Goal: Information Seeking & Learning: Learn about a topic

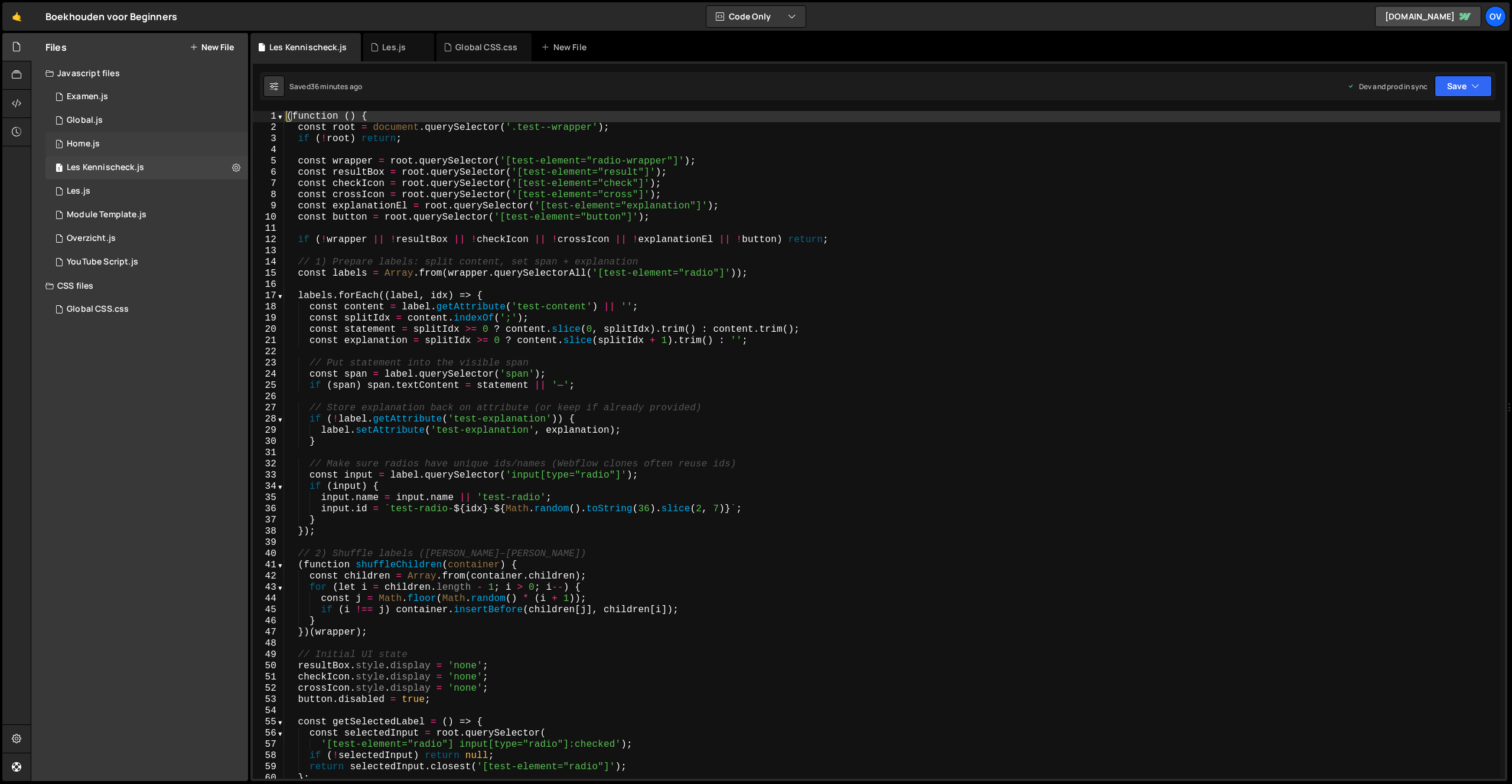
click at [142, 137] on div "1 Home.js 0" at bounding box center [147, 144] width 203 height 23
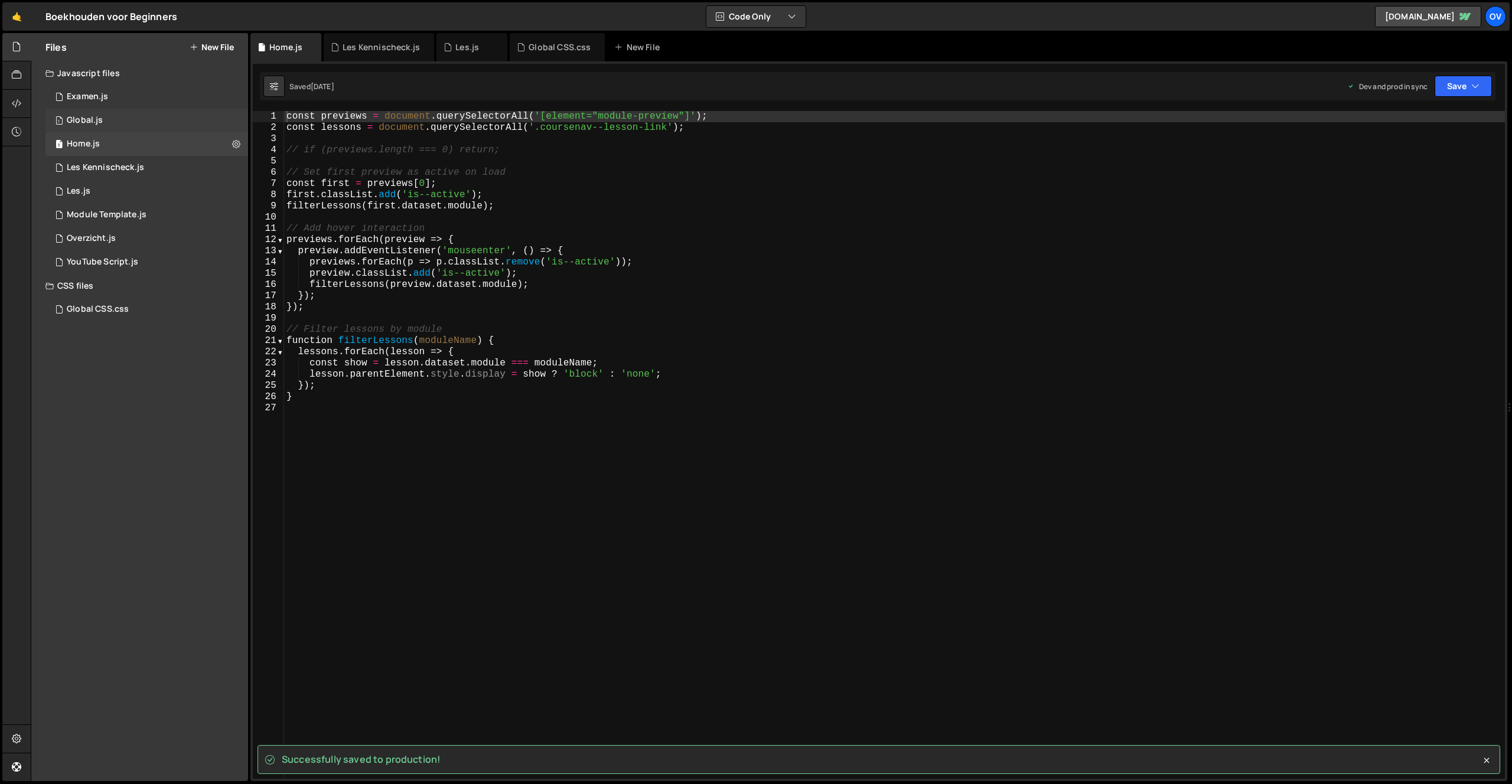
click at [116, 117] on div "1 Global.js 0" at bounding box center [147, 120] width 203 height 23
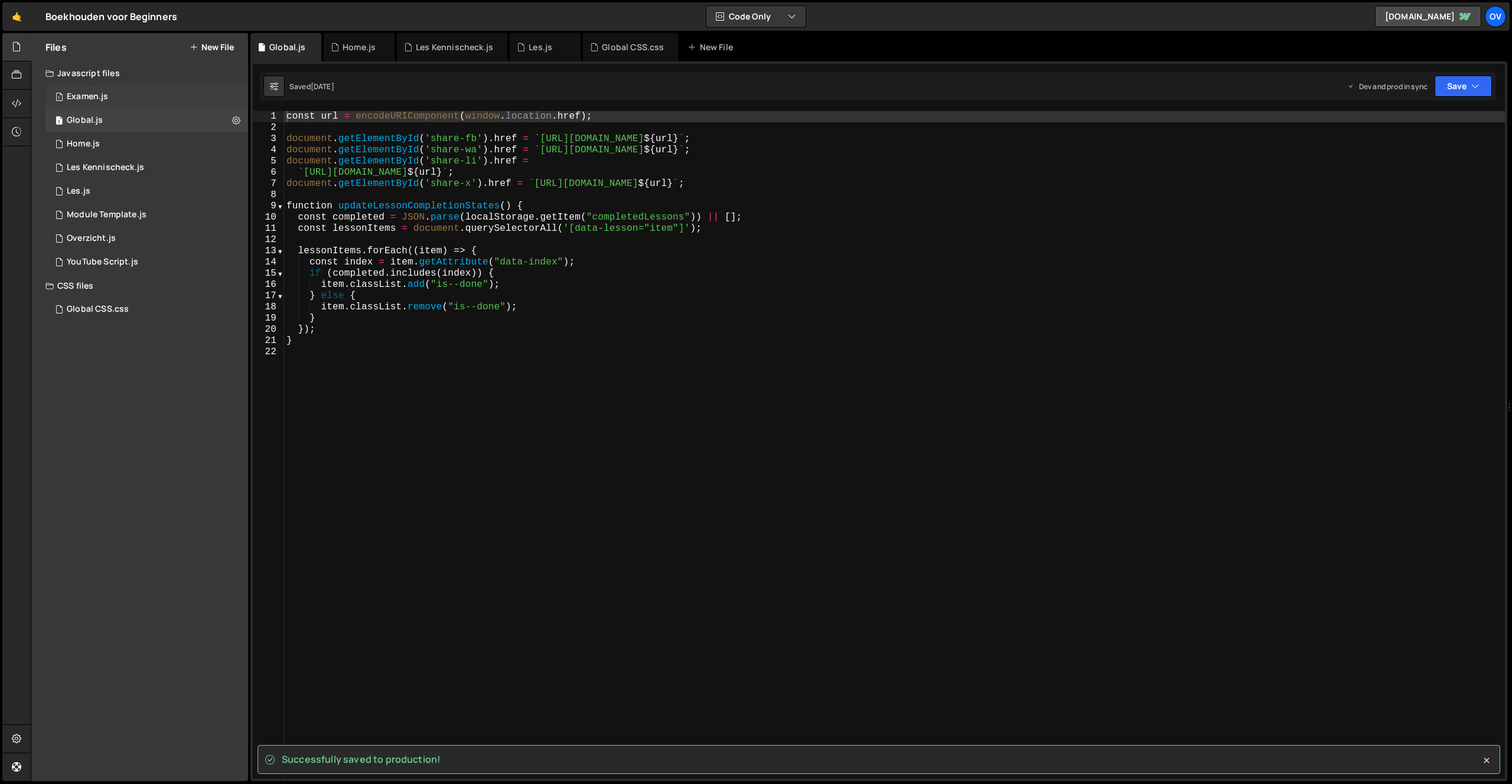
click at [110, 91] on div "1 Examen.js 0" at bounding box center [147, 97] width 203 height 23
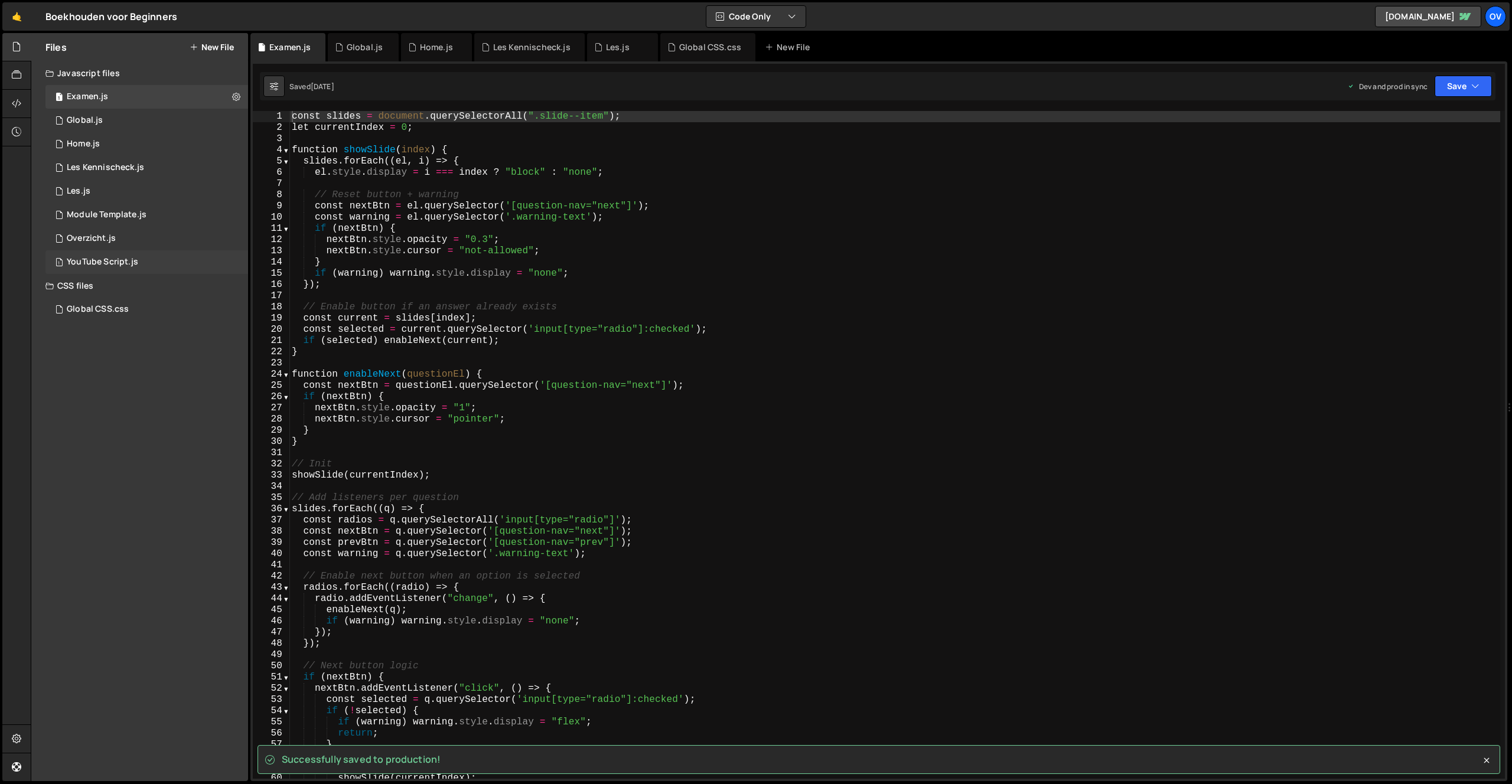
click at [130, 259] on div "YouTube Script.js" at bounding box center [102, 262] width 72 height 10
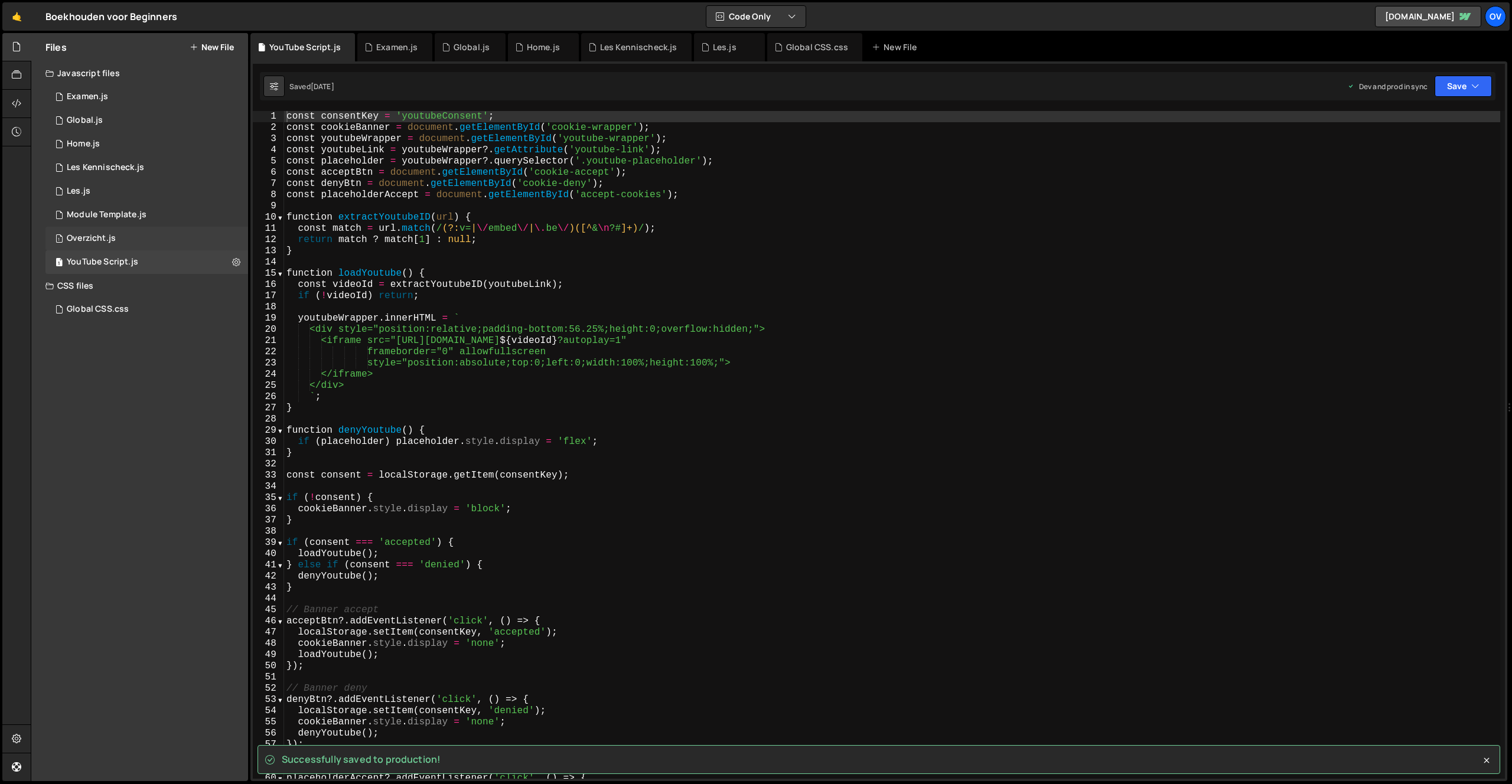
click at [122, 239] on div "1 Overzicht.js 0" at bounding box center [147, 238] width 203 height 23
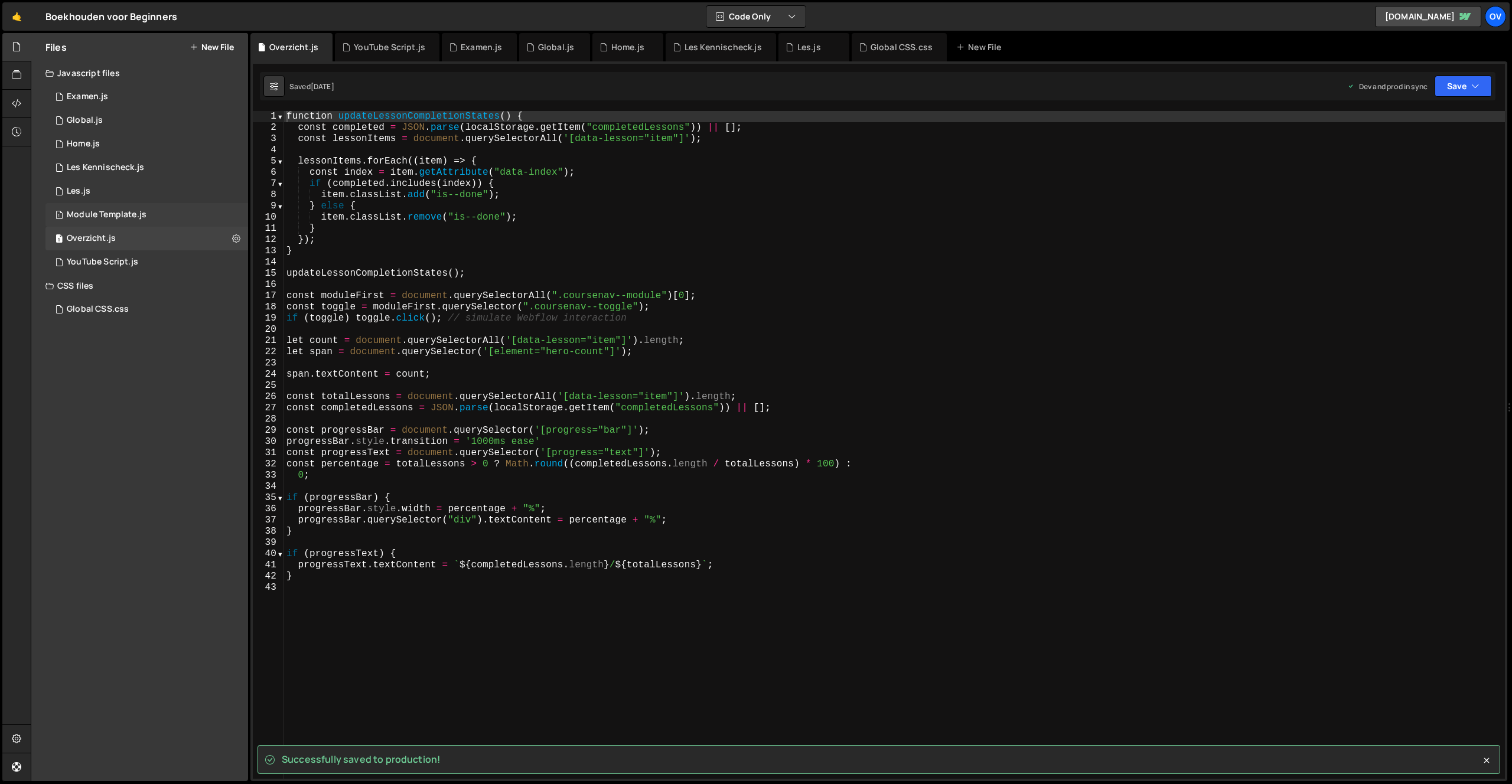
click at [118, 211] on div "Module Template.js" at bounding box center [106, 215] width 79 height 10
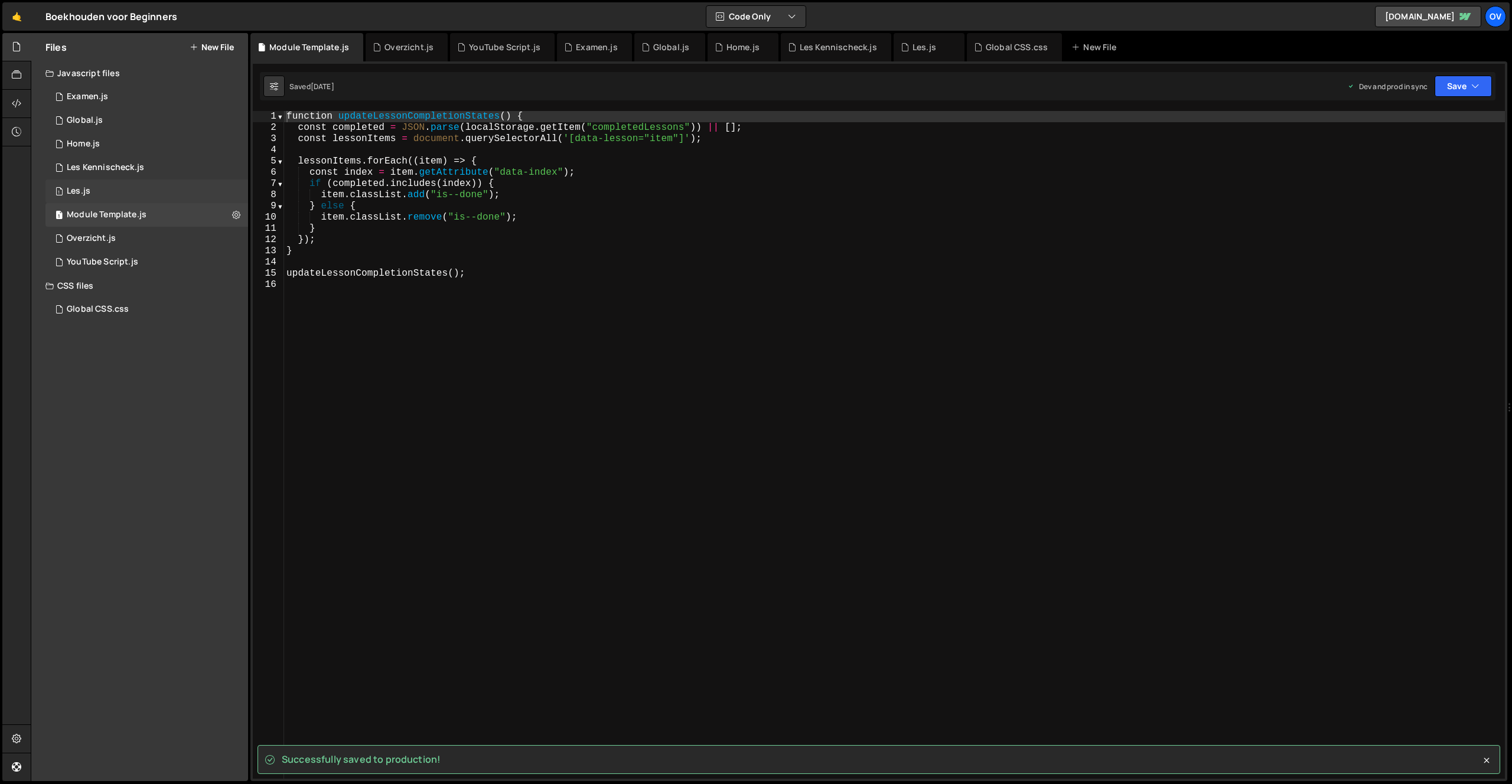
click at [116, 188] on div "1 Les.js 0" at bounding box center [147, 191] width 203 height 23
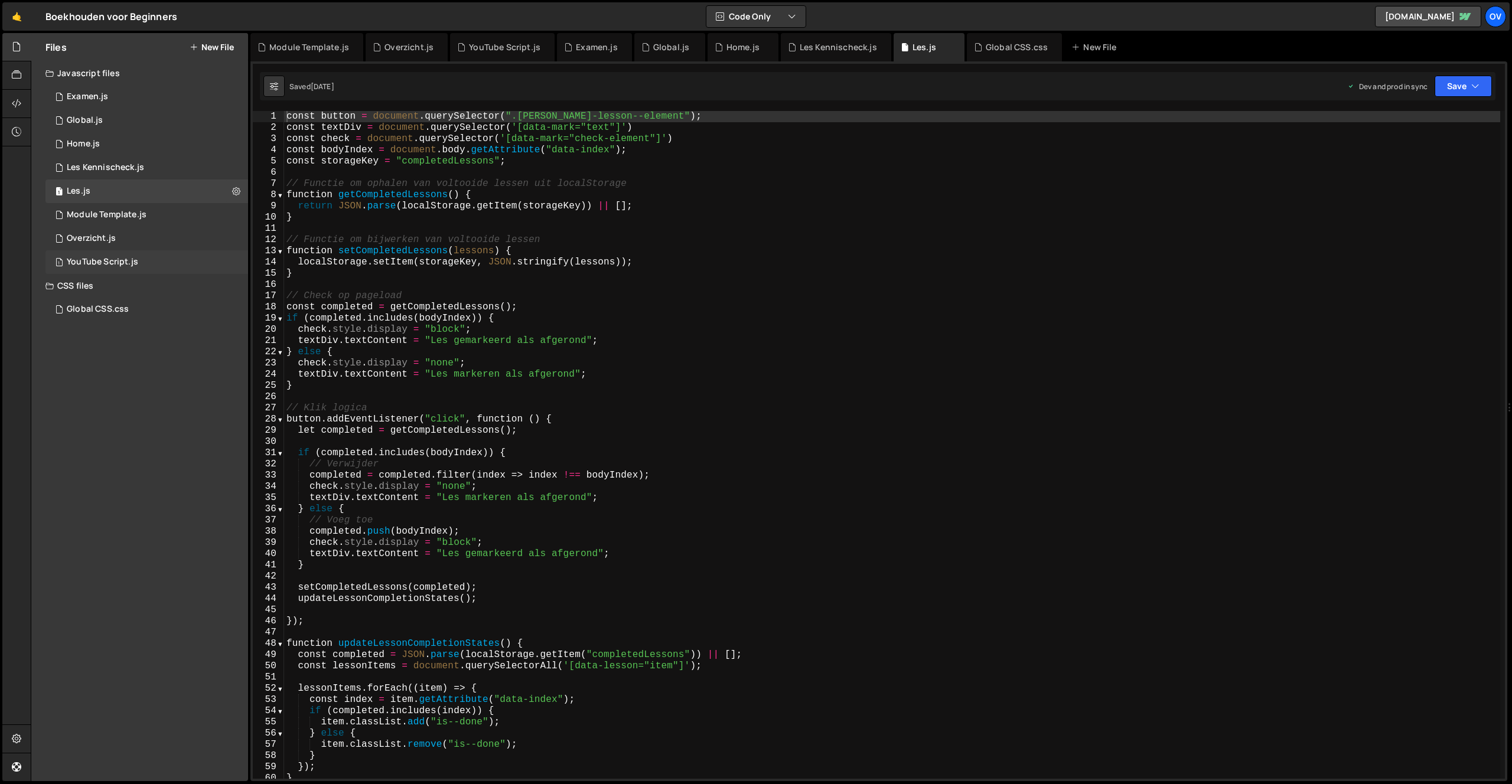
click at [134, 256] on div "1 YouTube Script.js 0" at bounding box center [147, 262] width 203 height 23
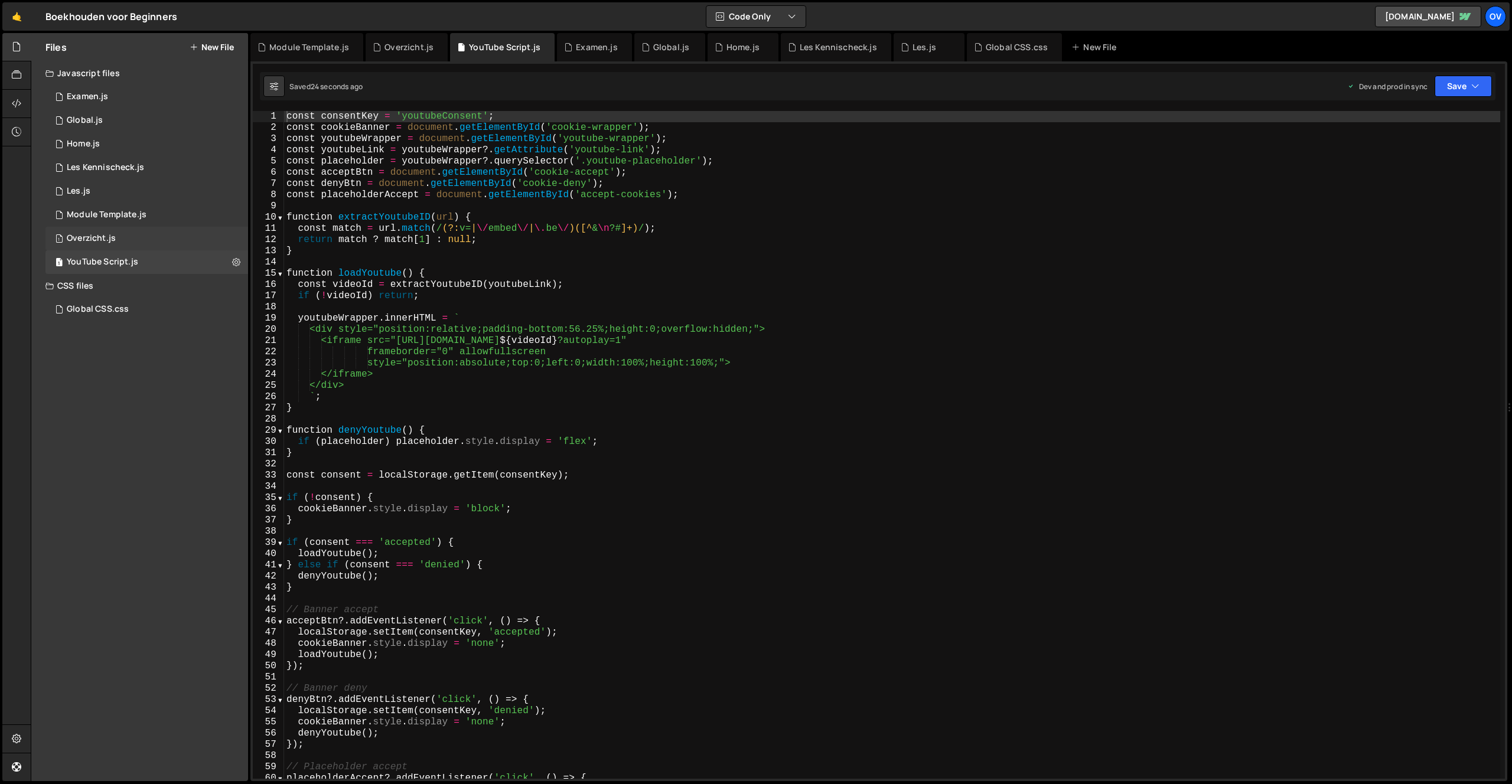
click at [139, 240] on div "1 Overzicht.js 0" at bounding box center [147, 238] width 203 height 23
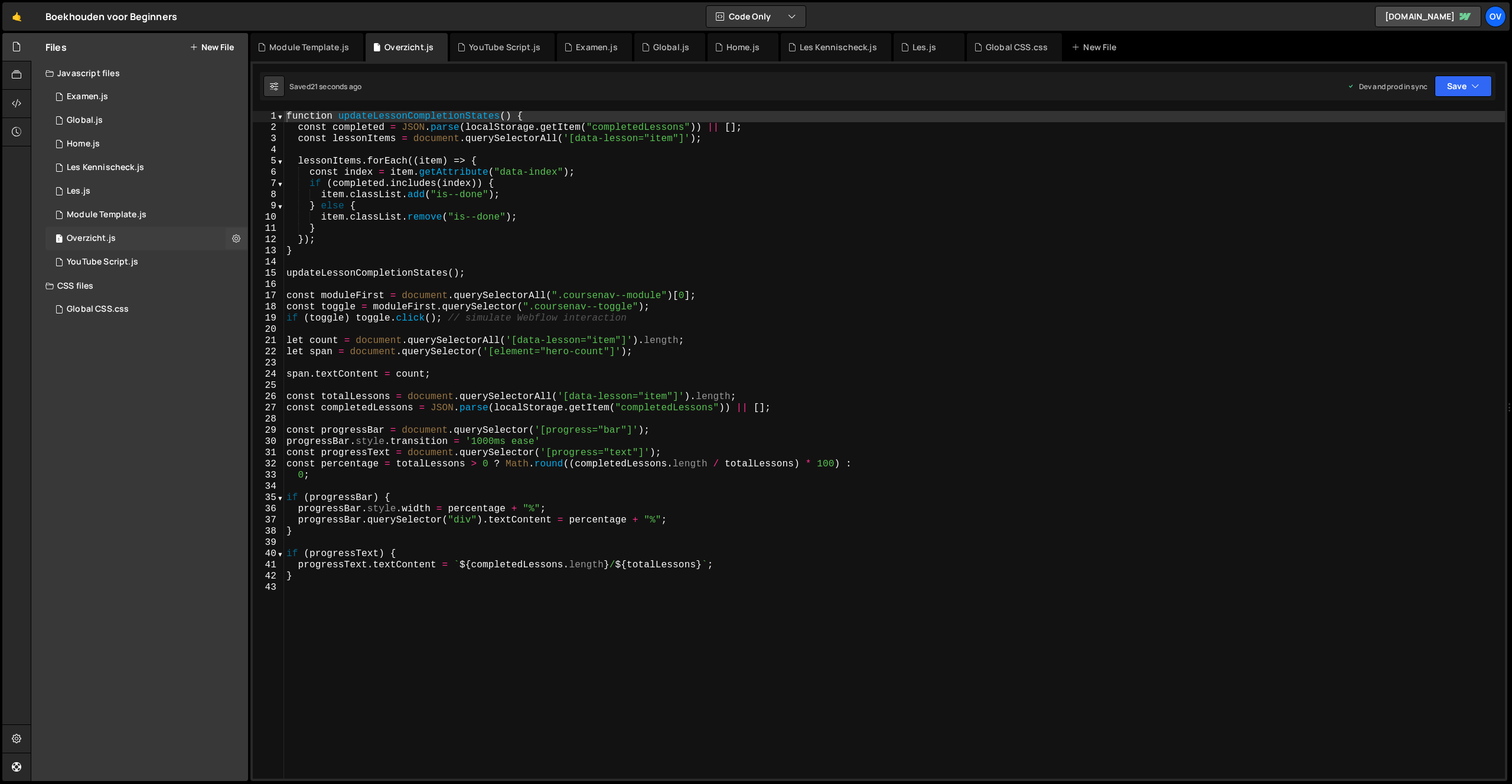
click at [141, 229] on div "1 Overzicht.js 0" at bounding box center [147, 238] width 203 height 23
click at [138, 212] on div "Module Template.js" at bounding box center [106, 215] width 79 height 10
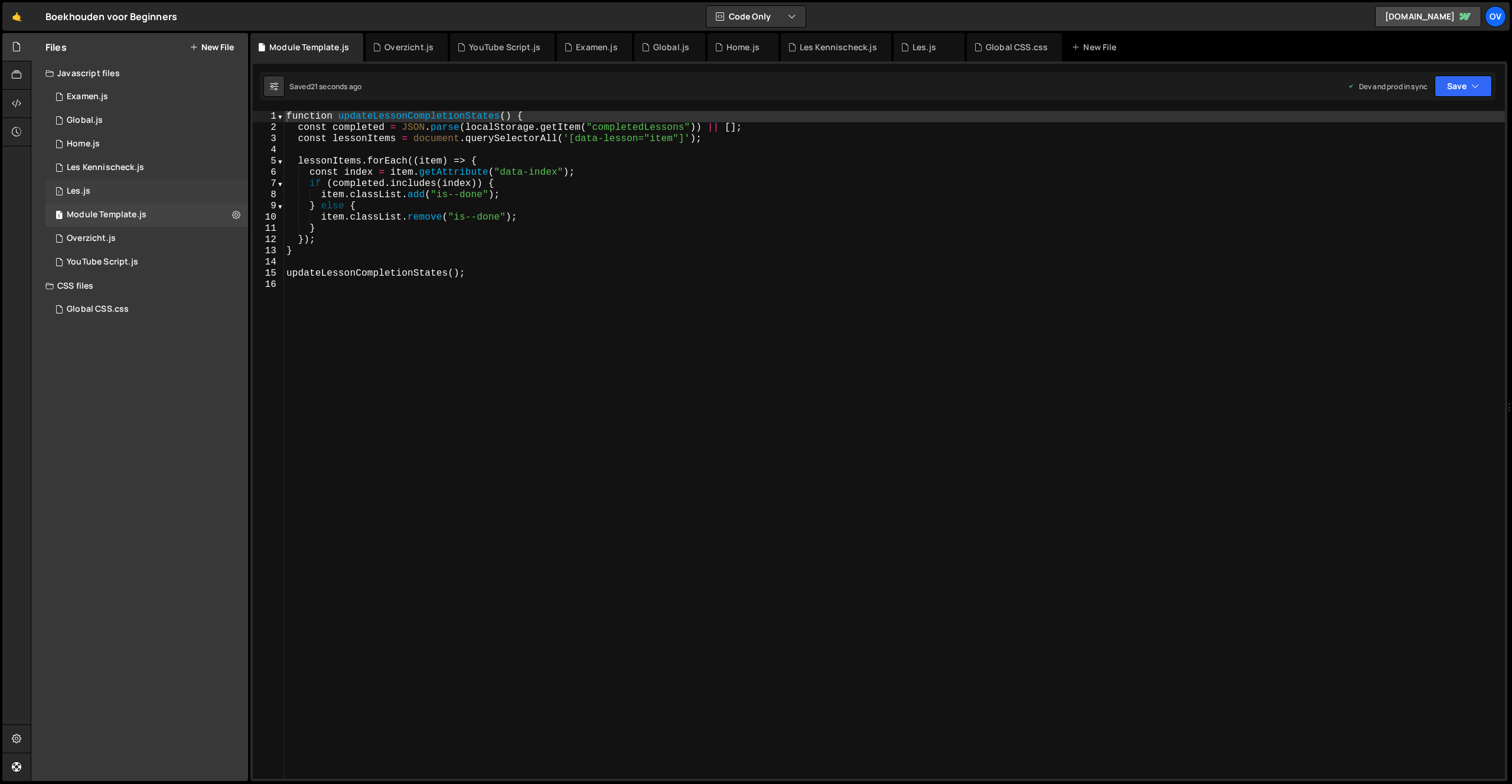
click at [134, 185] on div "1 Les.js 0" at bounding box center [147, 191] width 203 height 23
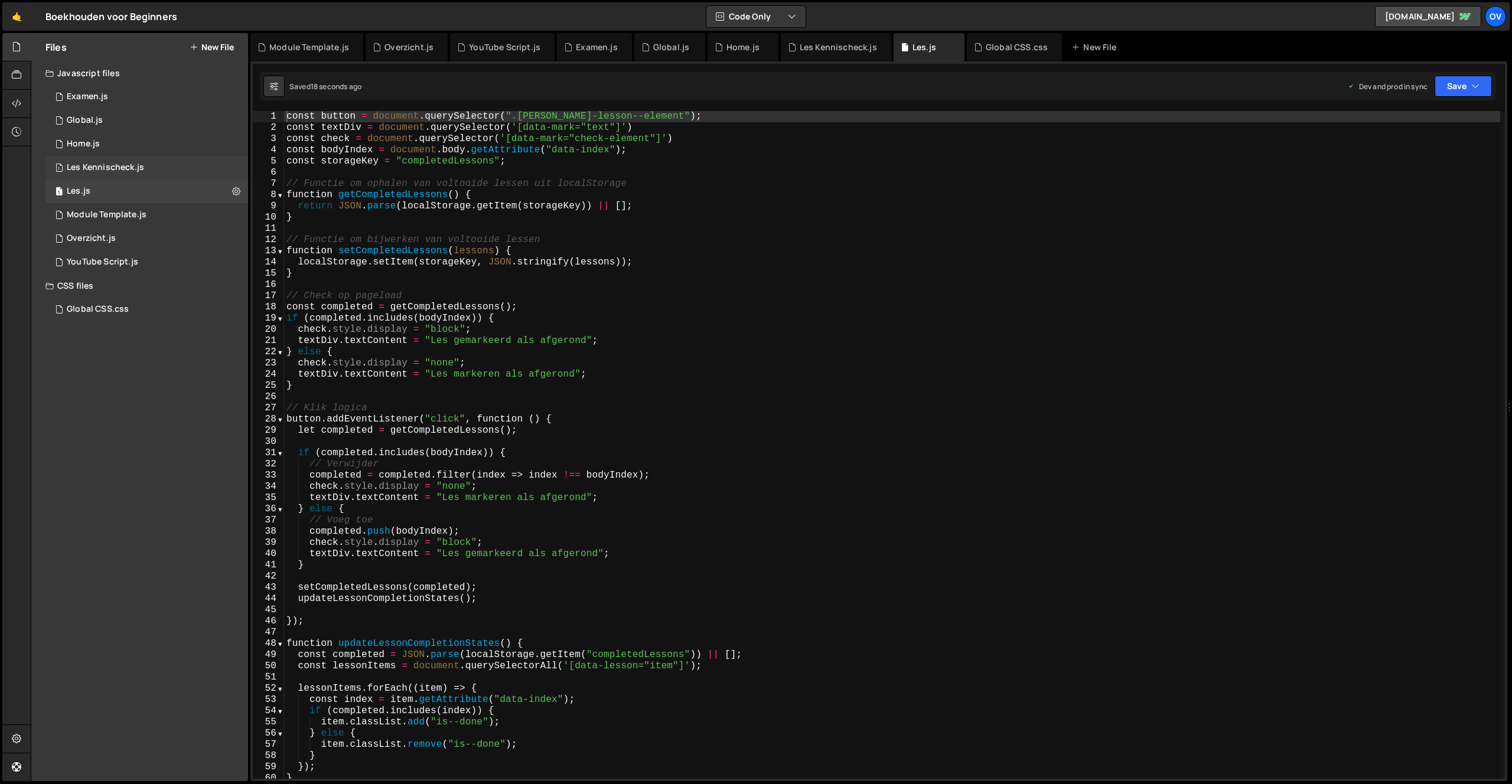
click at [132, 170] on div "Les Kennischeck.js" at bounding box center [105, 167] width 78 height 10
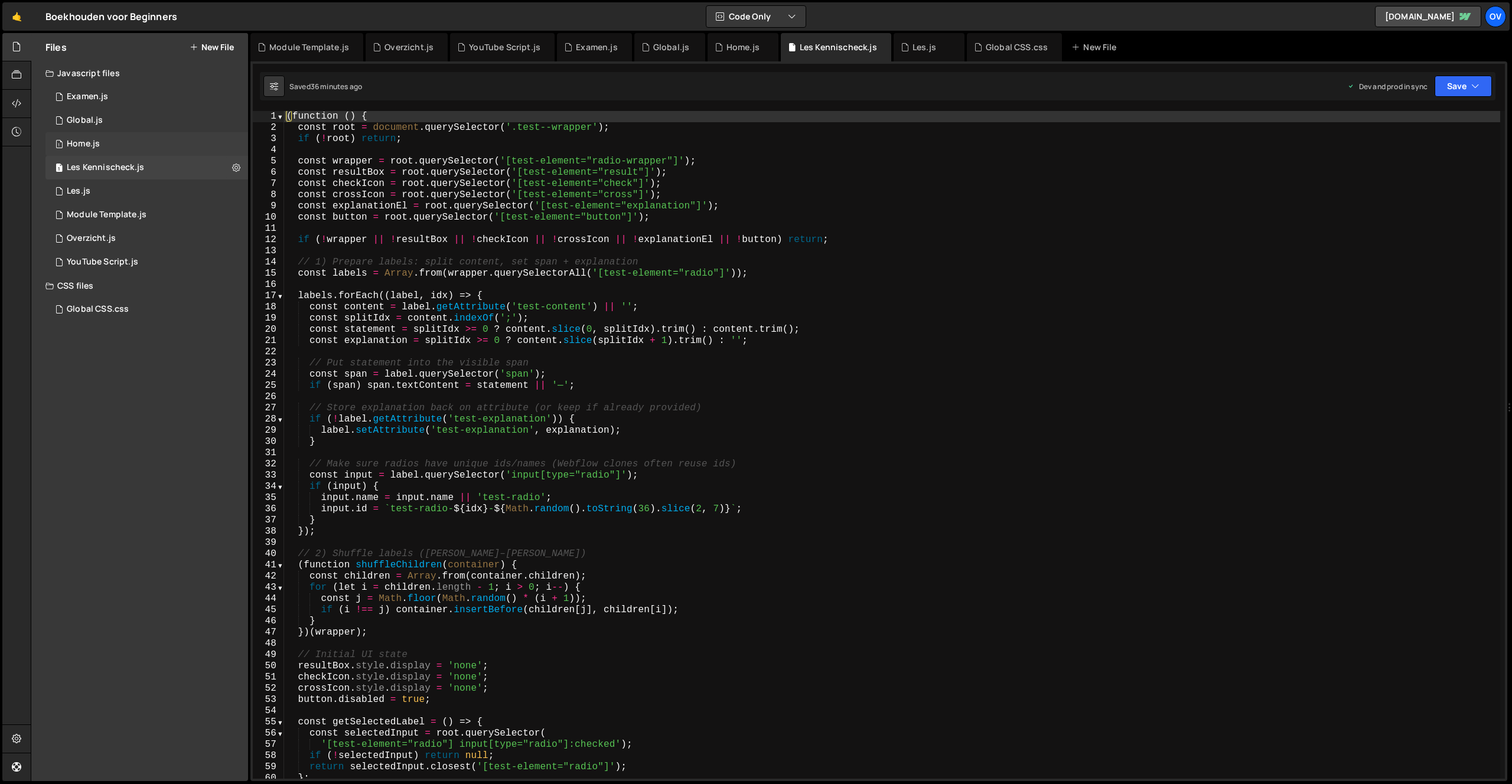
click at [130, 152] on div "1 Home.js 0" at bounding box center [147, 144] width 203 height 23
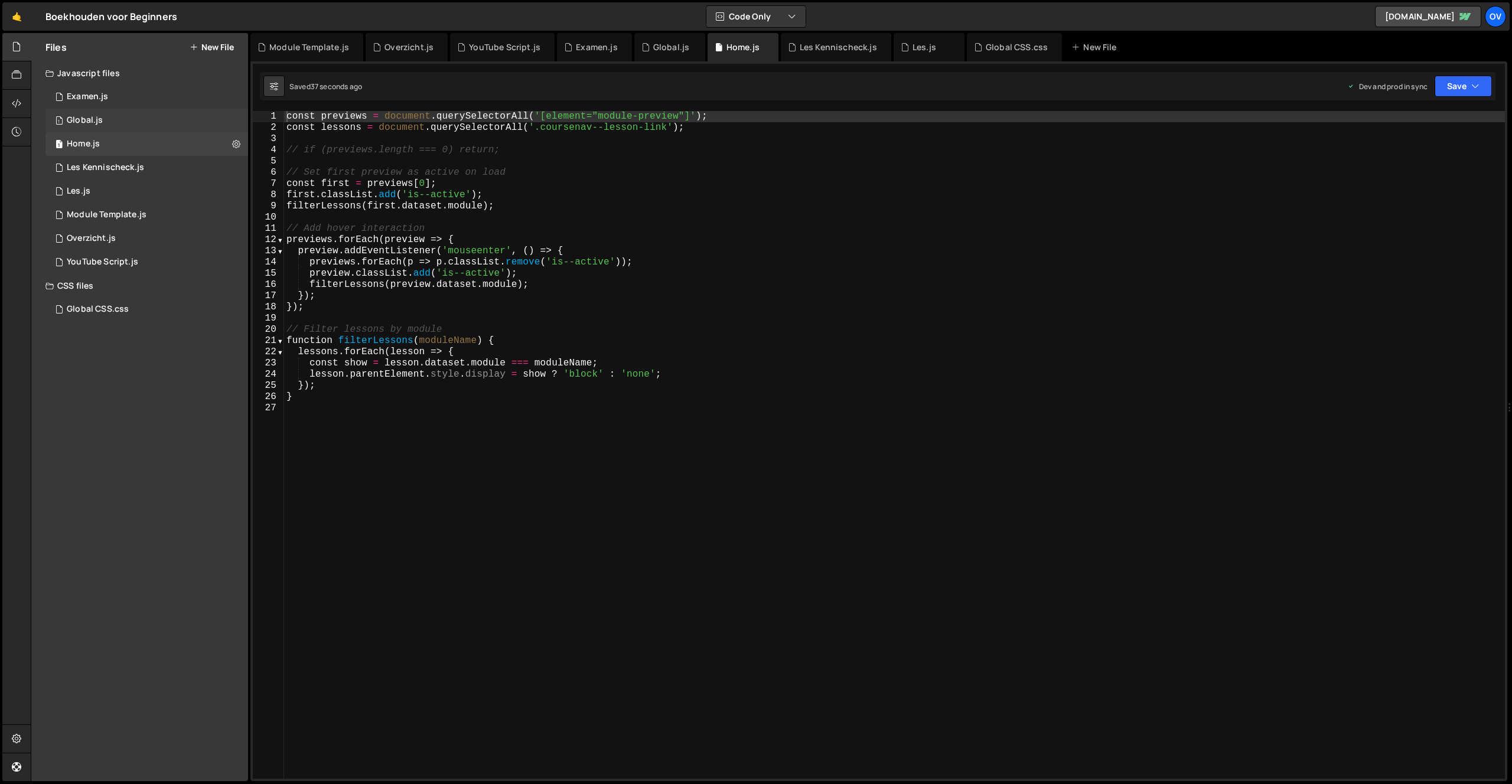
click at [128, 122] on div "1 Global.js 0" at bounding box center [147, 120] width 203 height 23
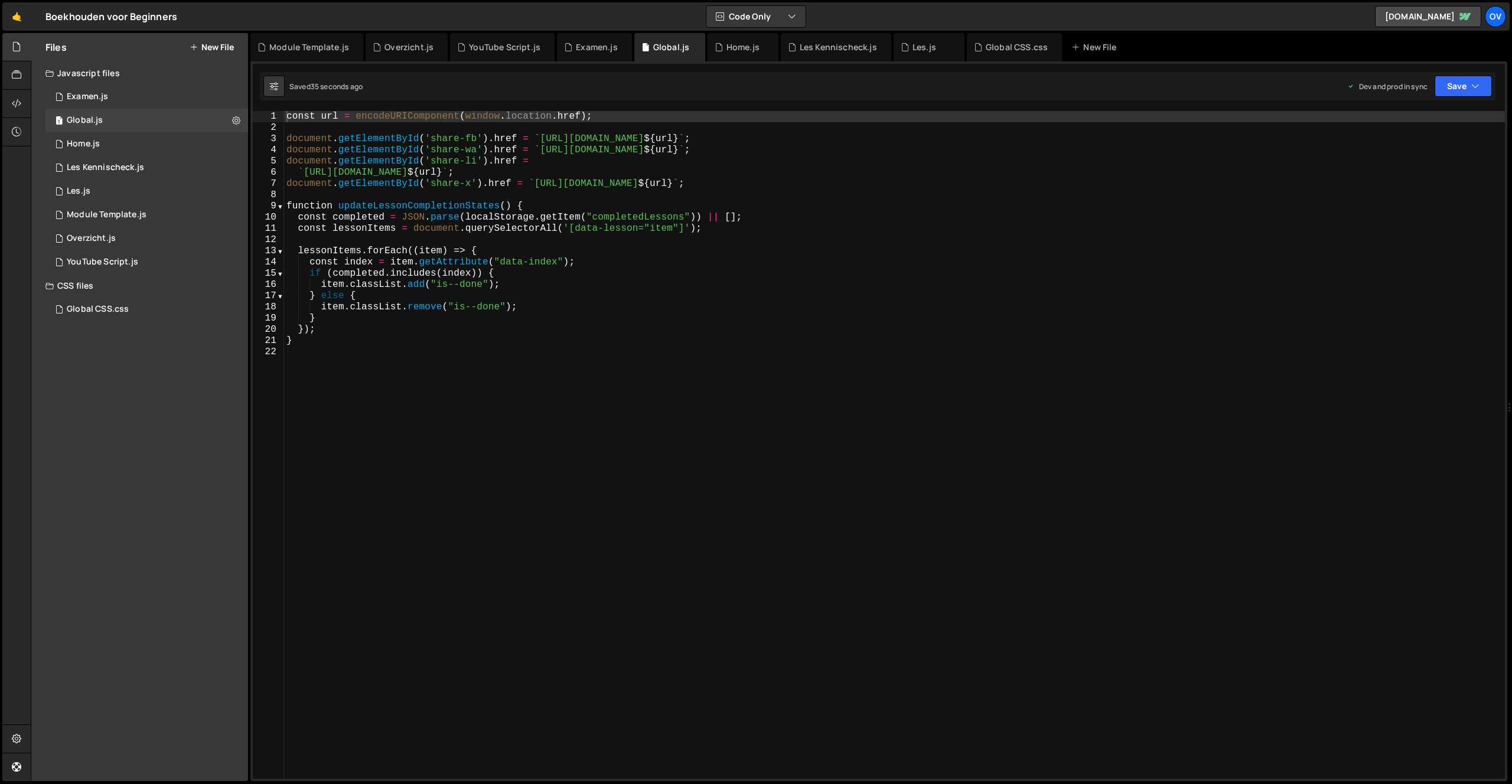
click at [121, 73] on div "Javascript files" at bounding box center [139, 73] width 217 height 23
click at [122, 79] on div "Javascript files" at bounding box center [139, 73] width 217 height 23
click at [117, 91] on div "1 Examen.js 0" at bounding box center [149, 97] width 207 height 23
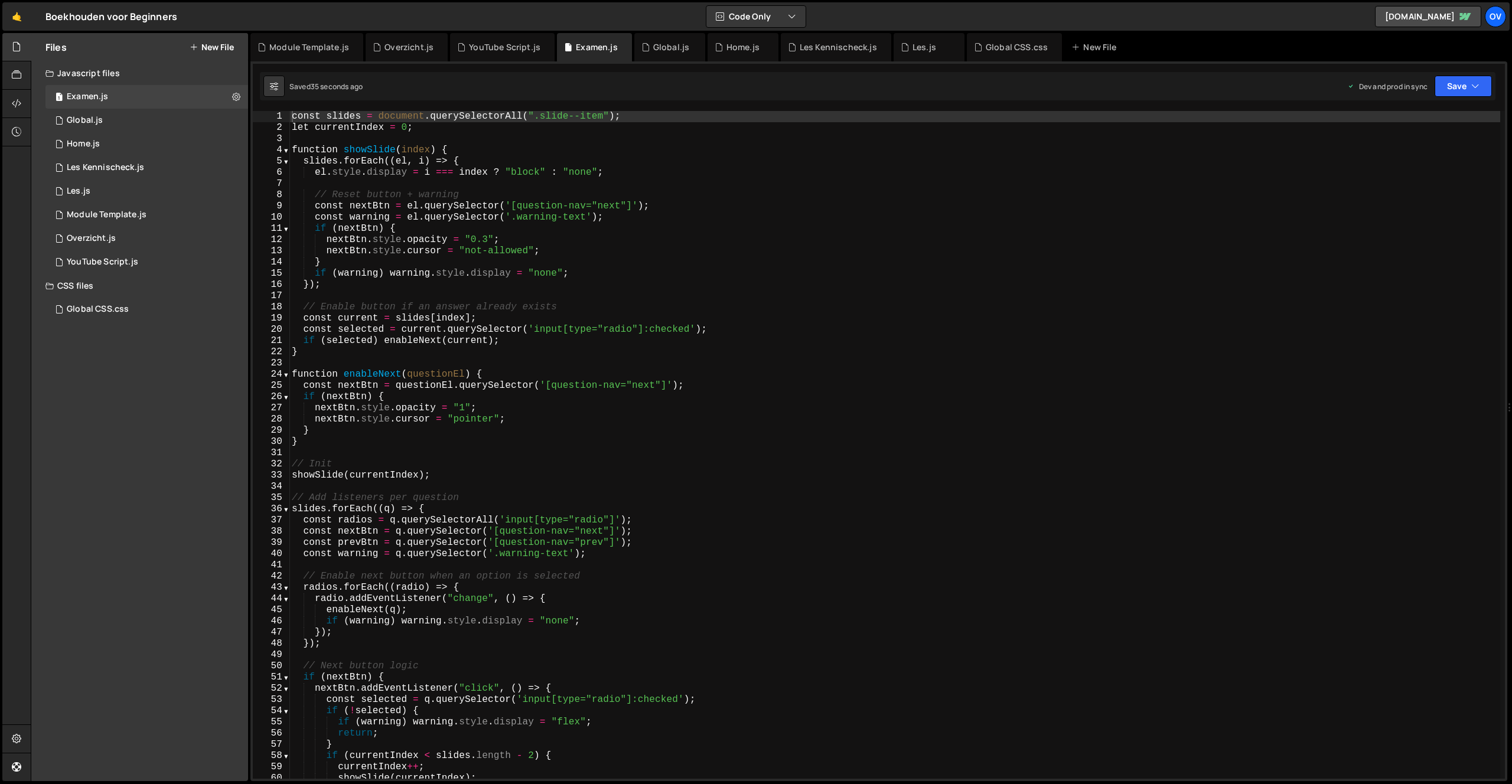
click at [118, 72] on div "Javascript files" at bounding box center [139, 73] width 217 height 23
click at [105, 98] on div "CSS files" at bounding box center [139, 97] width 217 height 23
click at [106, 112] on div "Global CSS.css 0" at bounding box center [149, 120] width 207 height 23
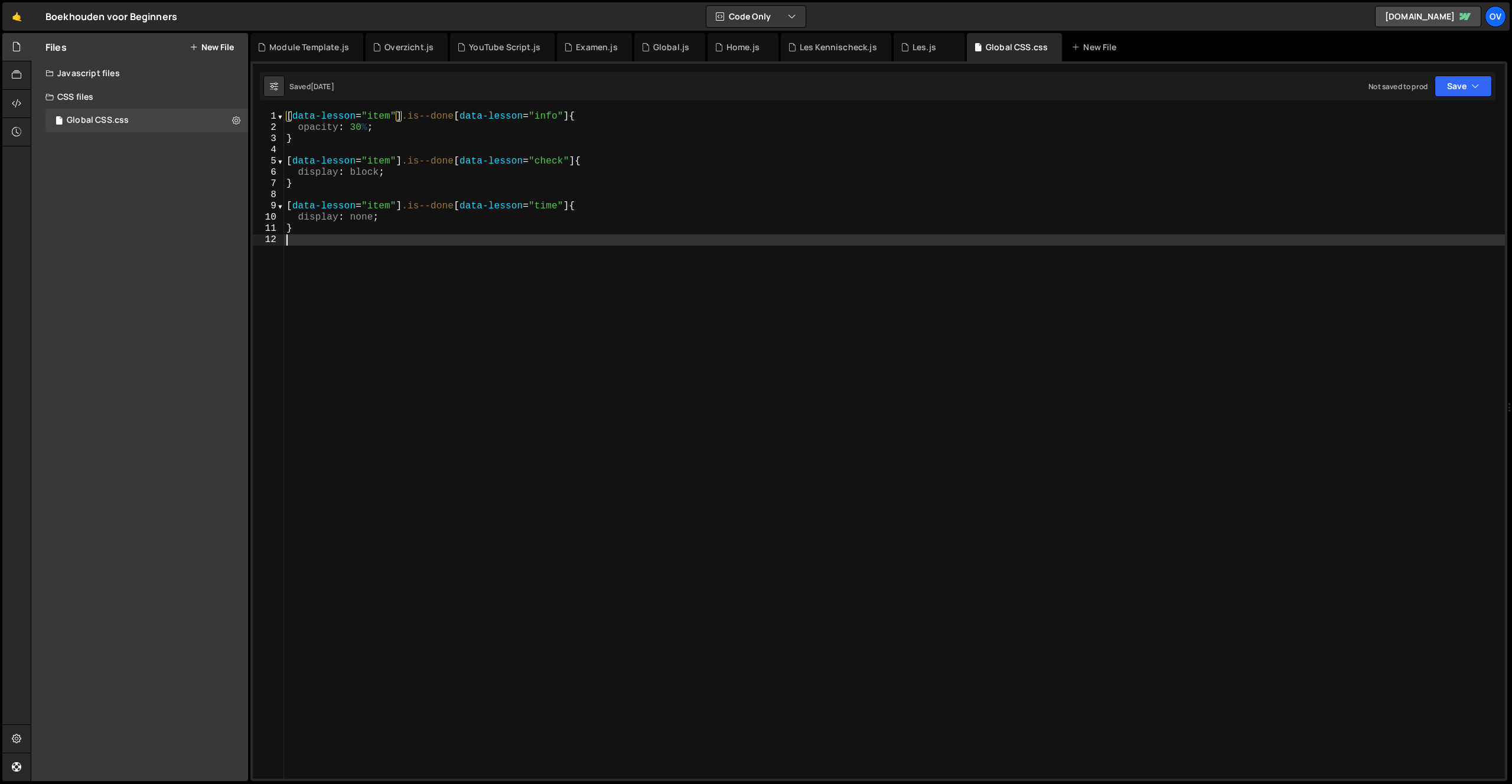
click at [479, 249] on div "[ data-lesson = " item " ] .is--done [ data-lesson = " info " ] { opacity : 30 …" at bounding box center [894, 456] width 1221 height 690
